Goal: Navigation & Orientation: Find specific page/section

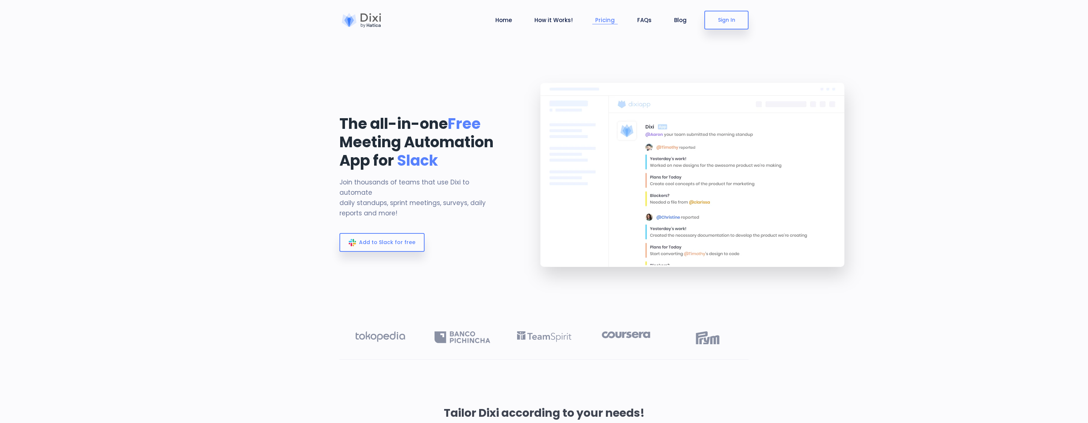
click at [605, 24] on link "Pricing" at bounding box center [604, 20] width 25 height 8
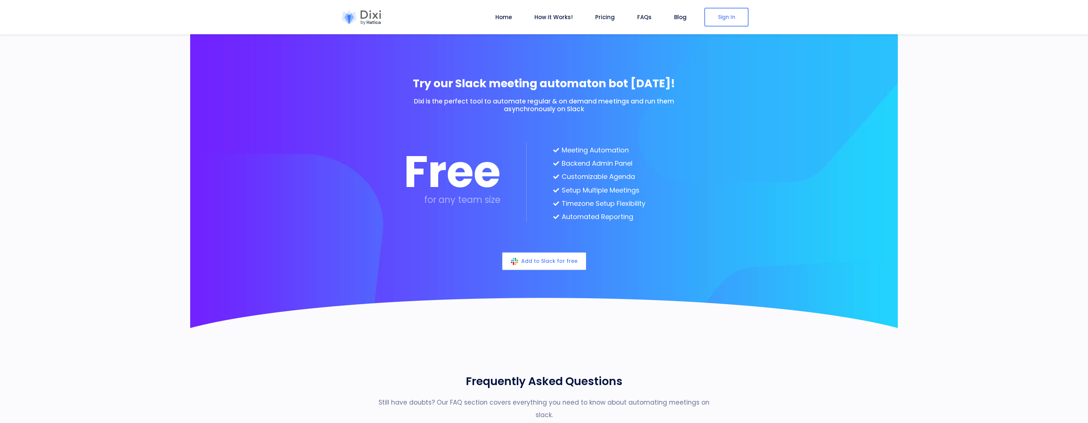
scroll to position [1943, 0]
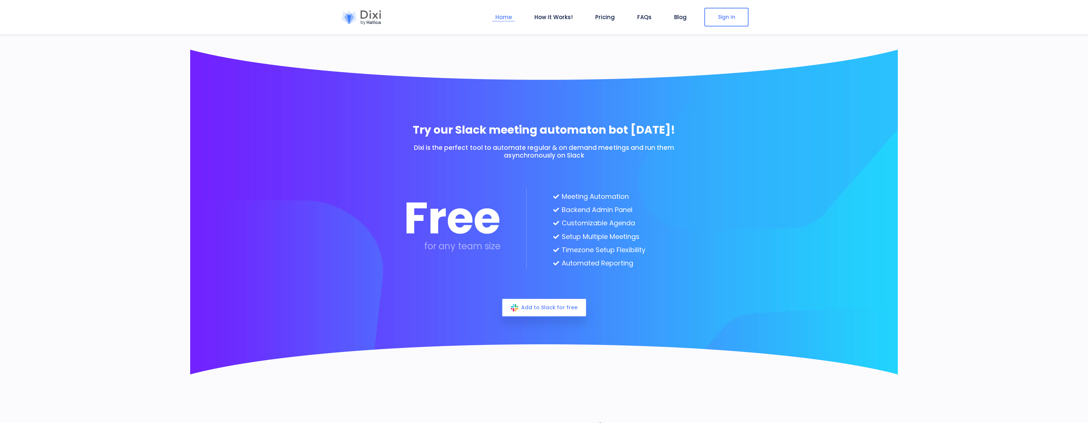
click at [507, 19] on link "Home" at bounding box center [503, 17] width 22 height 8
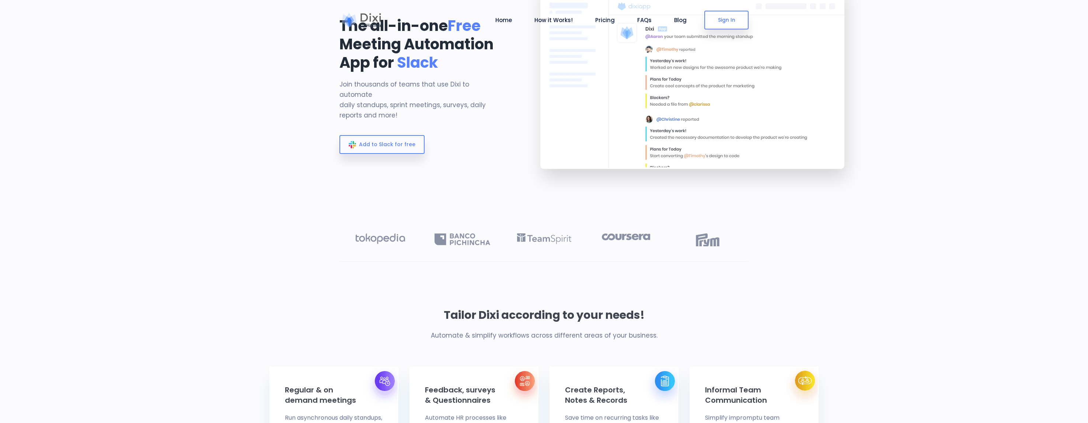
scroll to position [0, 0]
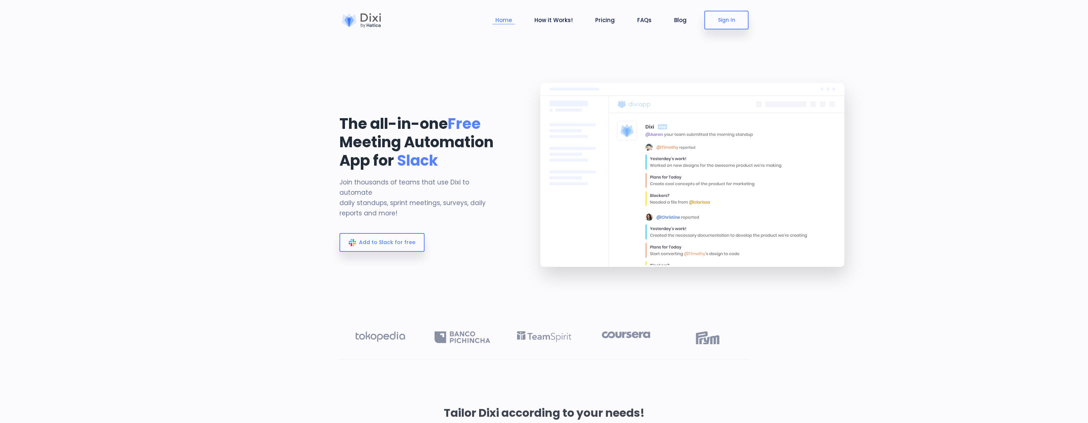
click at [506, 18] on link "Home" at bounding box center [503, 20] width 22 height 8
